Goal: Task Accomplishment & Management: Manage account settings

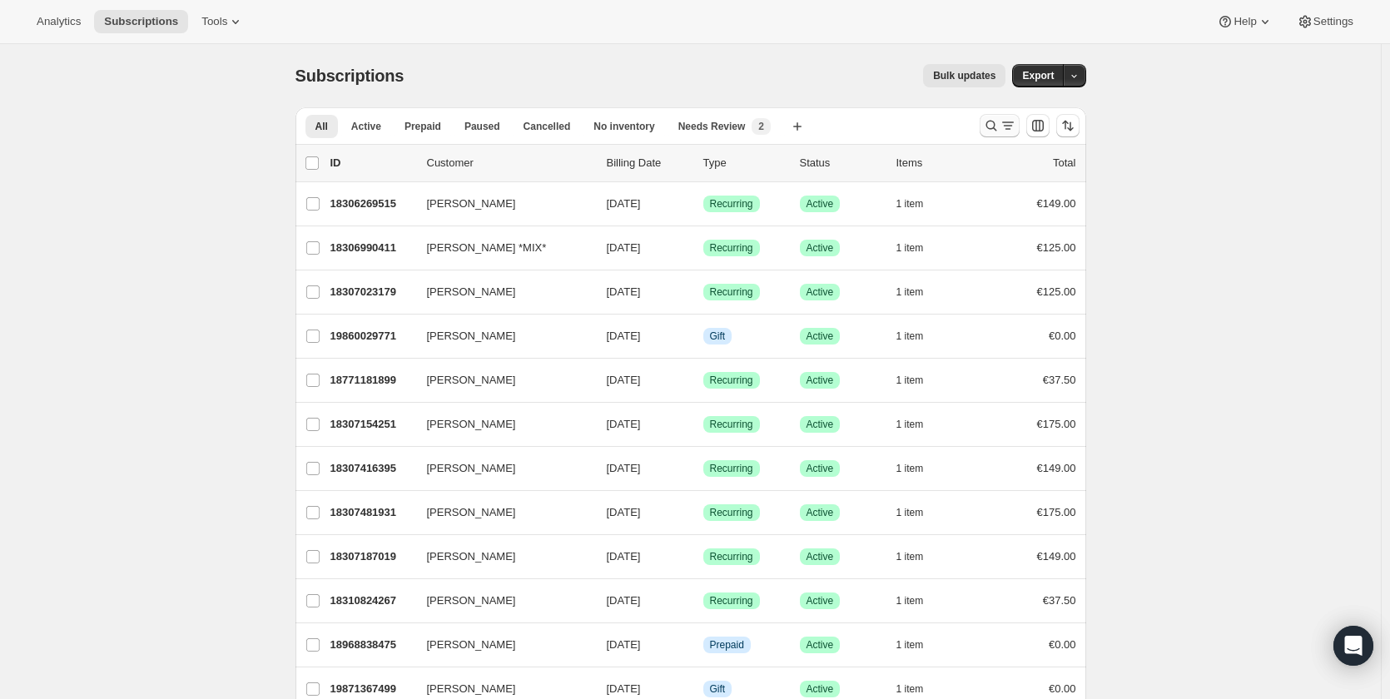
click at [997, 126] on icon "Search and filter results" at bounding box center [991, 125] width 17 height 17
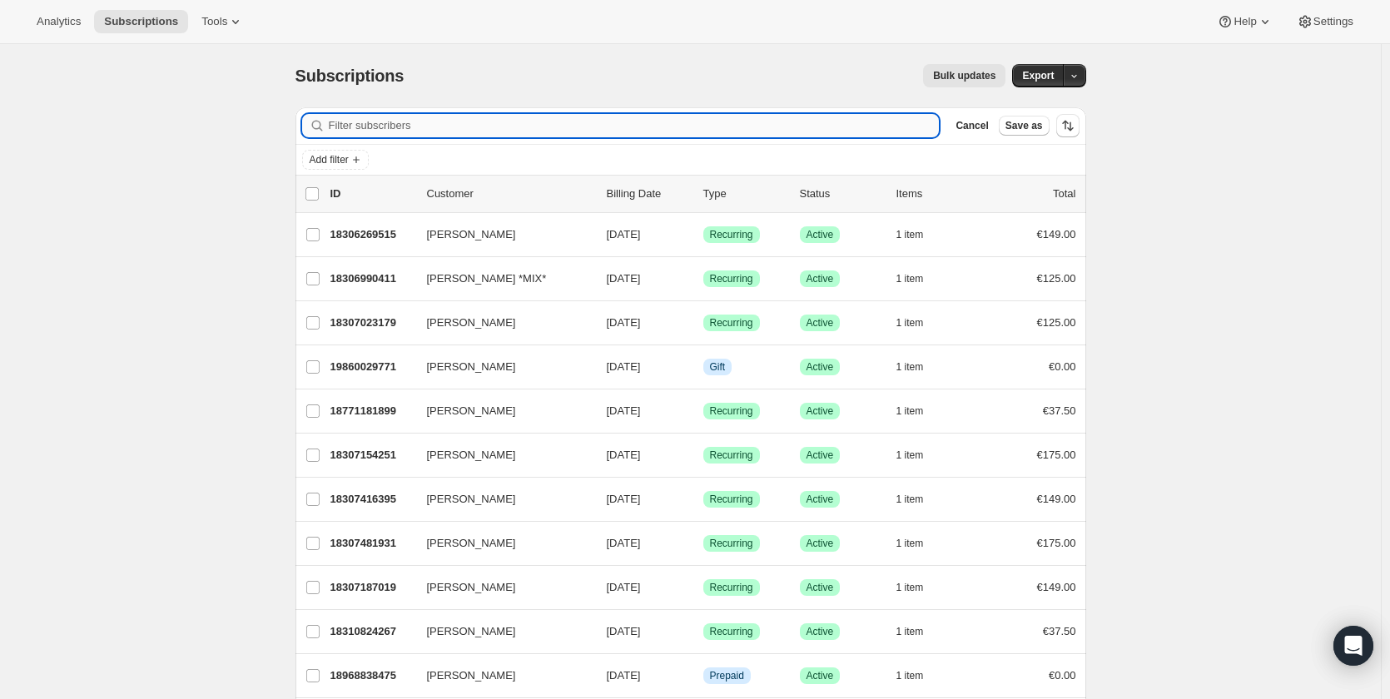
paste input "[PERSON_NAME]"
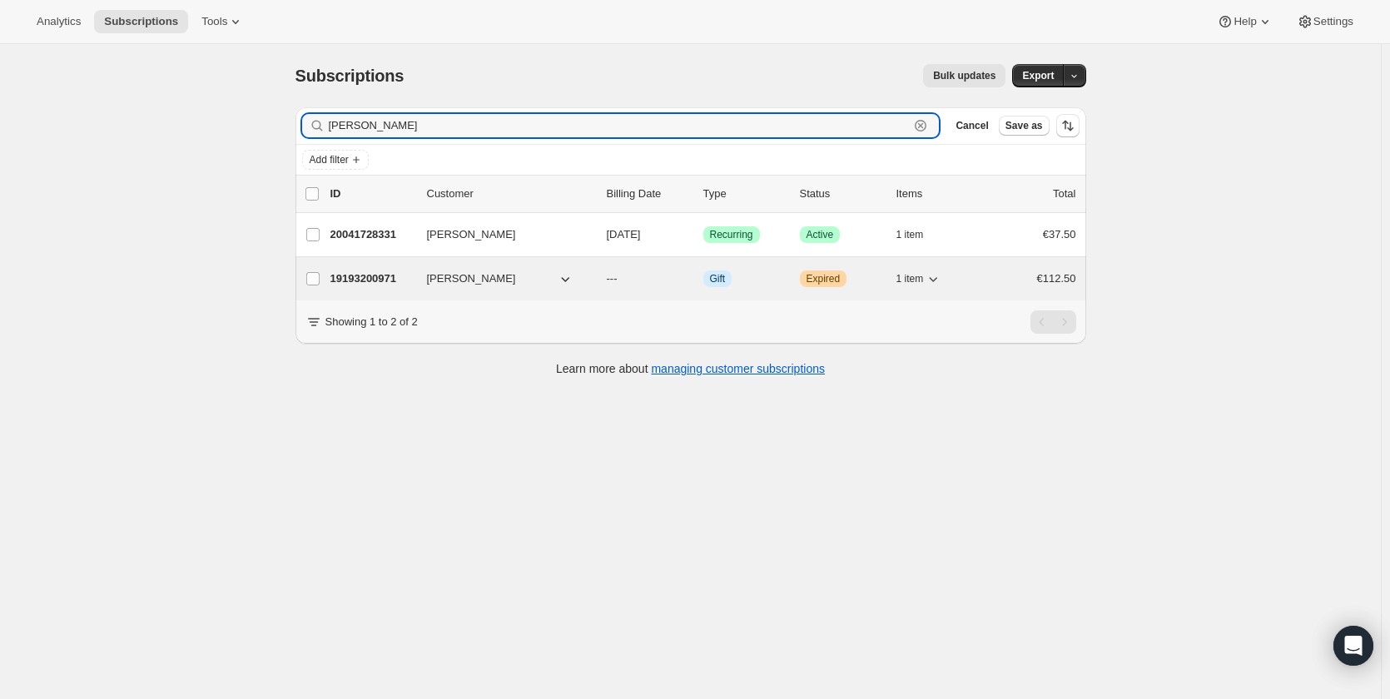
type input "[PERSON_NAME]"
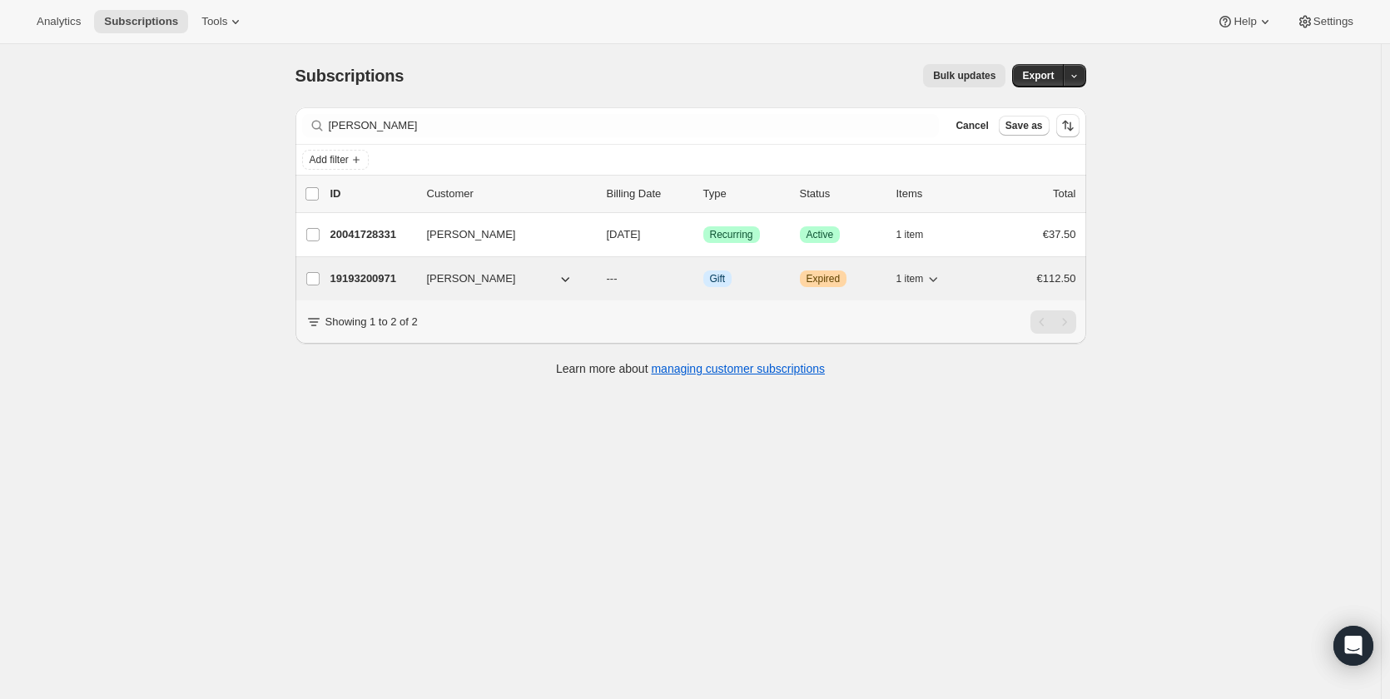
click at [366, 276] on p "19193200971" at bounding box center [372, 279] width 83 height 17
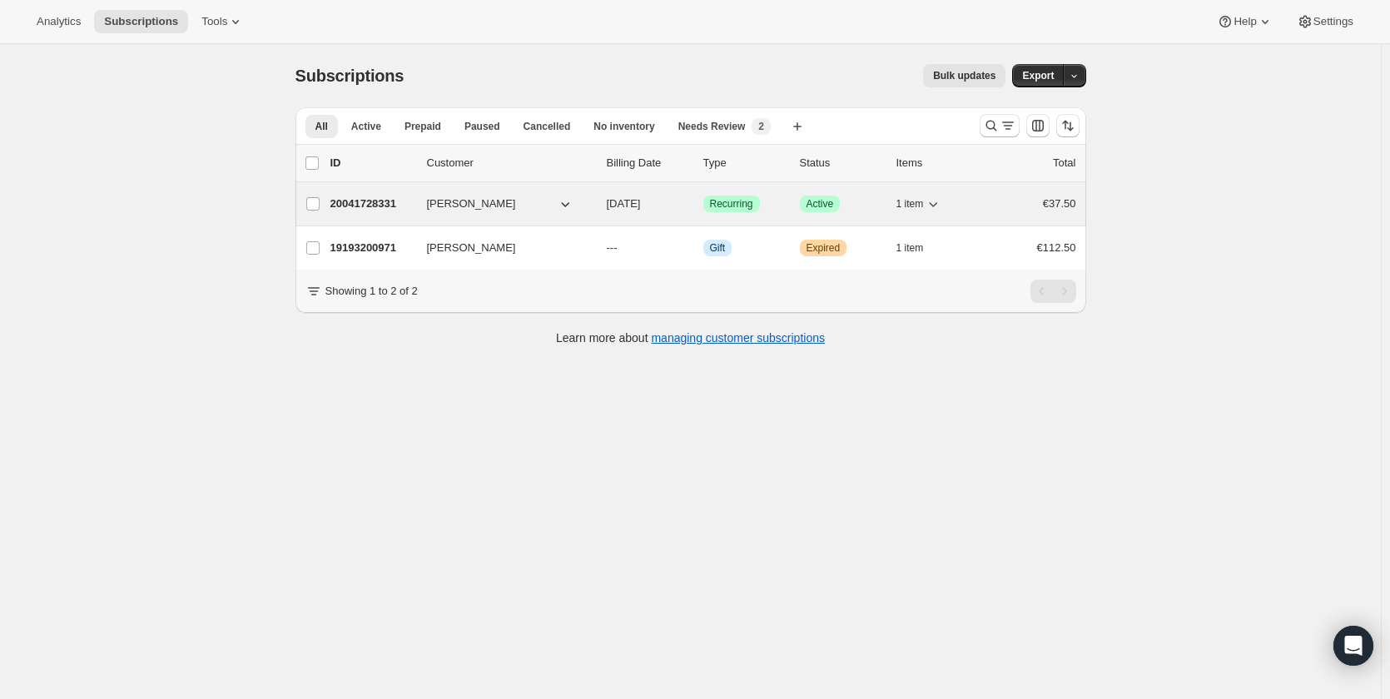
click at [359, 197] on p "20041728331" at bounding box center [372, 204] width 83 height 17
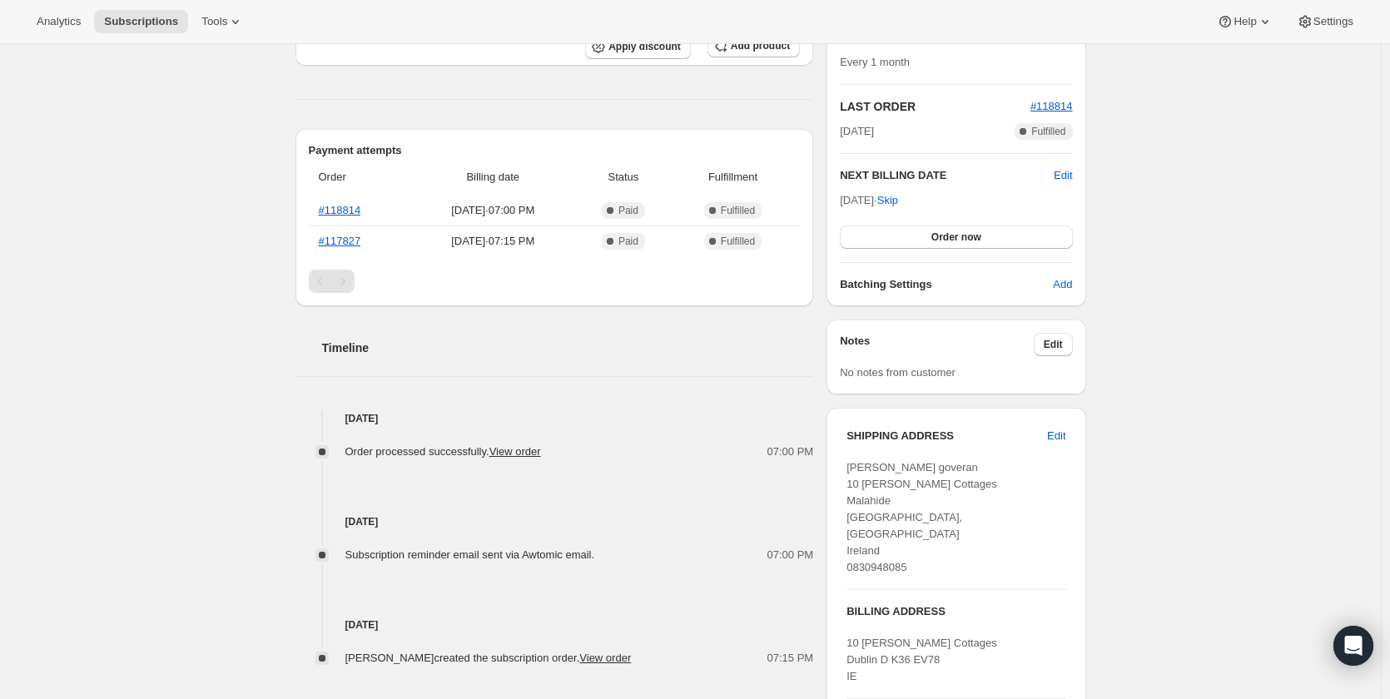
scroll to position [416, 0]
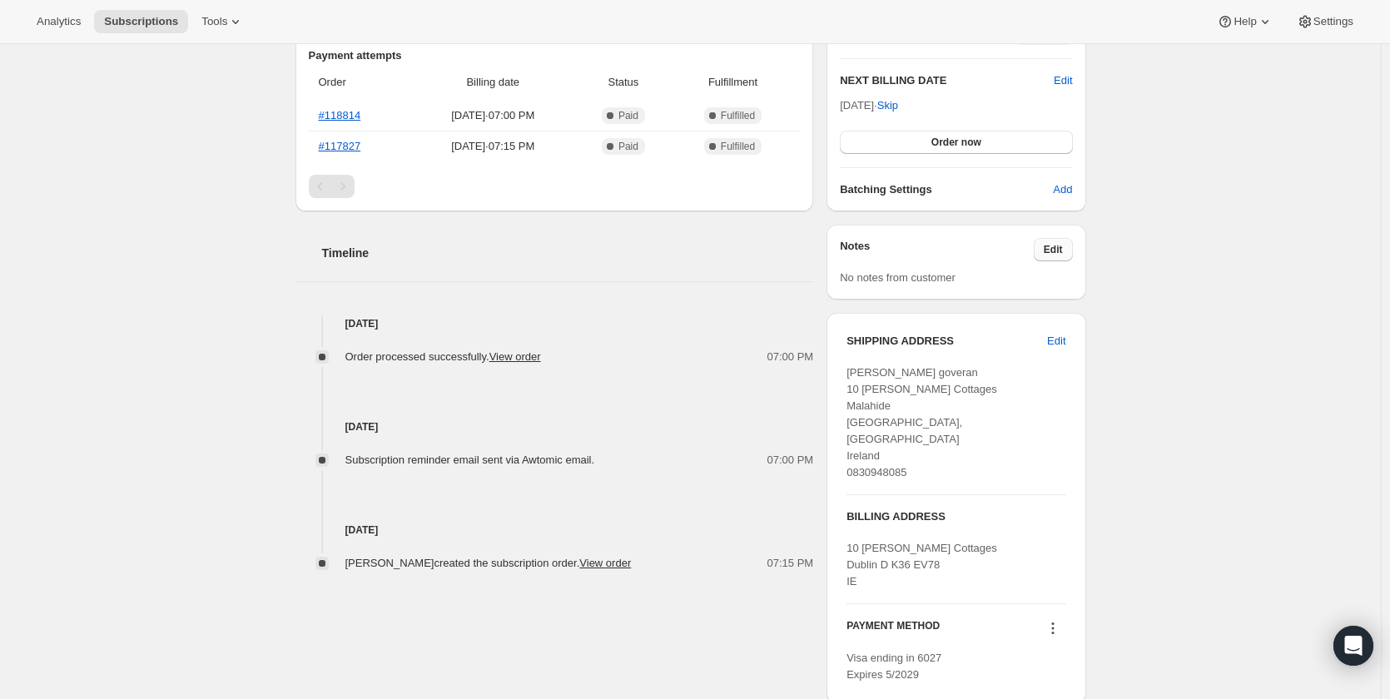
click at [1060, 247] on span "Edit" at bounding box center [1053, 249] width 19 height 13
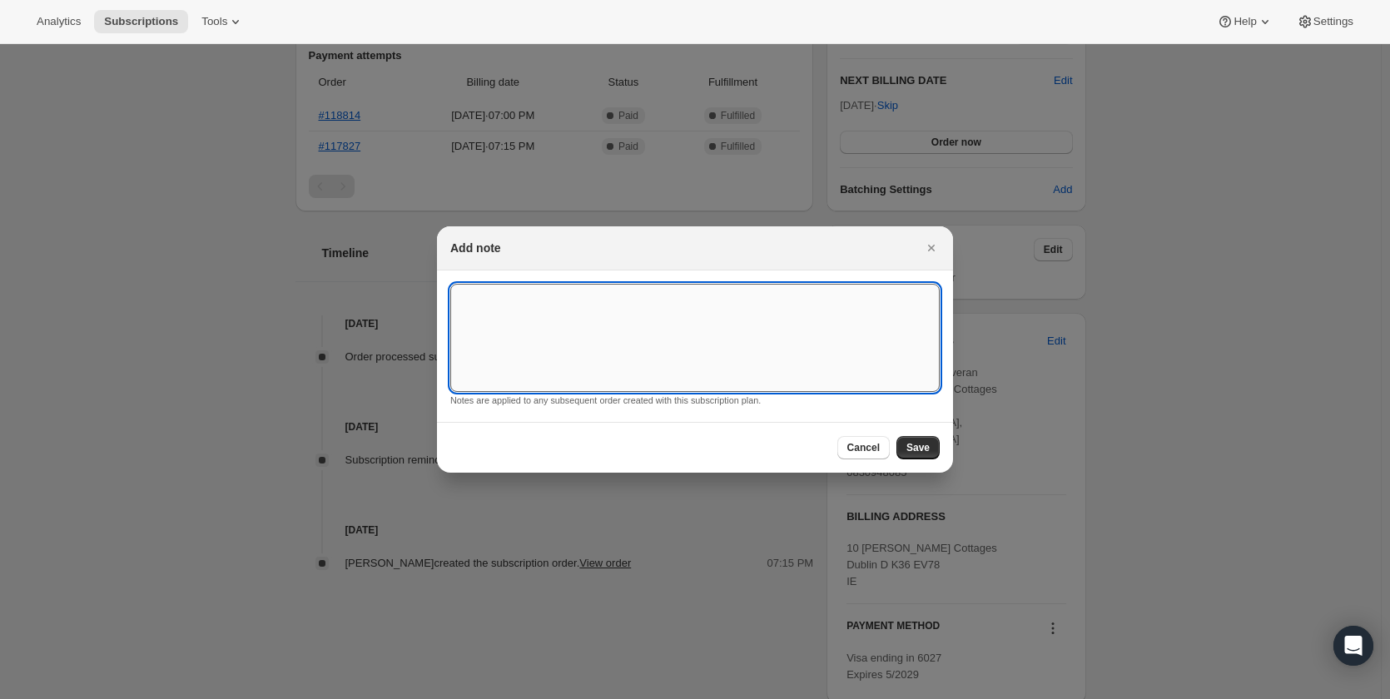
click at [639, 302] on textarea ":rgc:" at bounding box center [695, 338] width 490 height 108
paste textarea "not very fond of New Zealand Sauvignon Blanc"
drag, startPoint x: 537, startPoint y: 299, endPoint x: 474, endPoint y: 309, distance: 64.1
click at [474, 309] on textarea "not very fond of New Zealand Sauvignon Blanc" at bounding box center [695, 338] width 490 height 108
type textarea "no New Zealand Sauvignon Blanc"
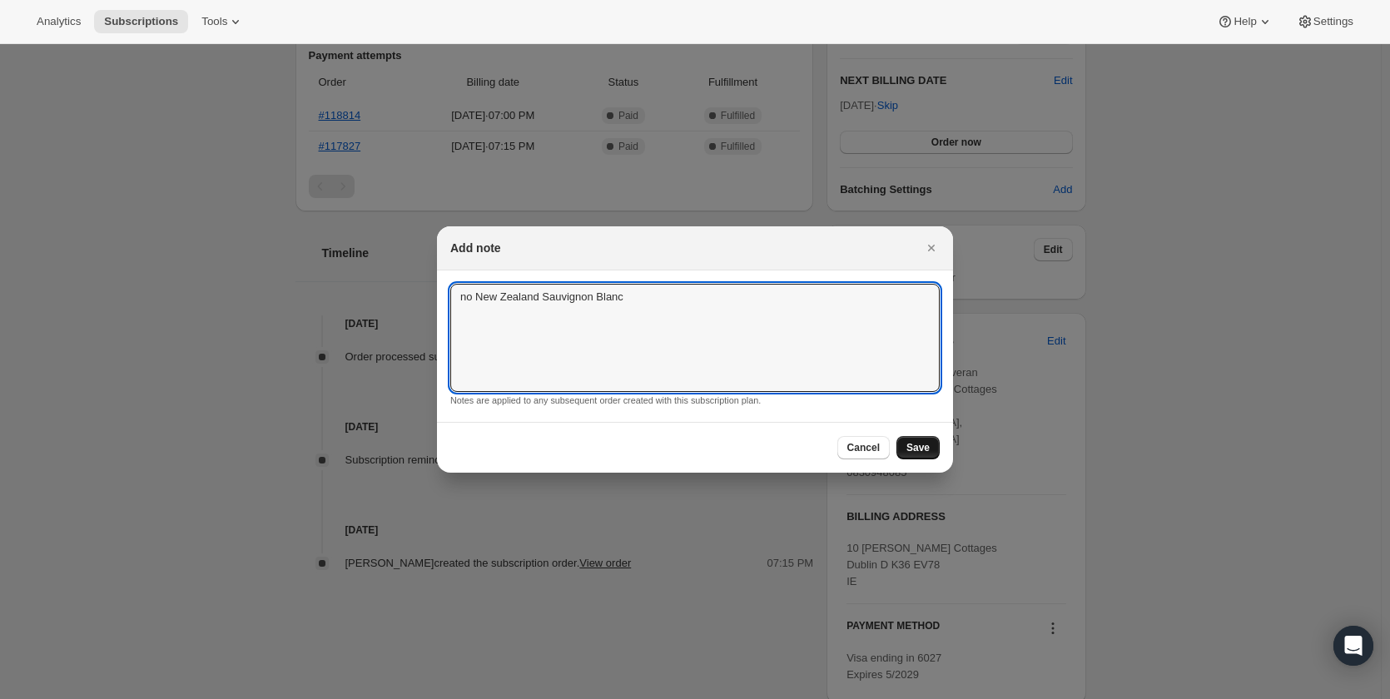
click at [927, 450] on span "Save" at bounding box center [918, 447] width 23 height 13
